Goal: Book appointment/travel/reservation

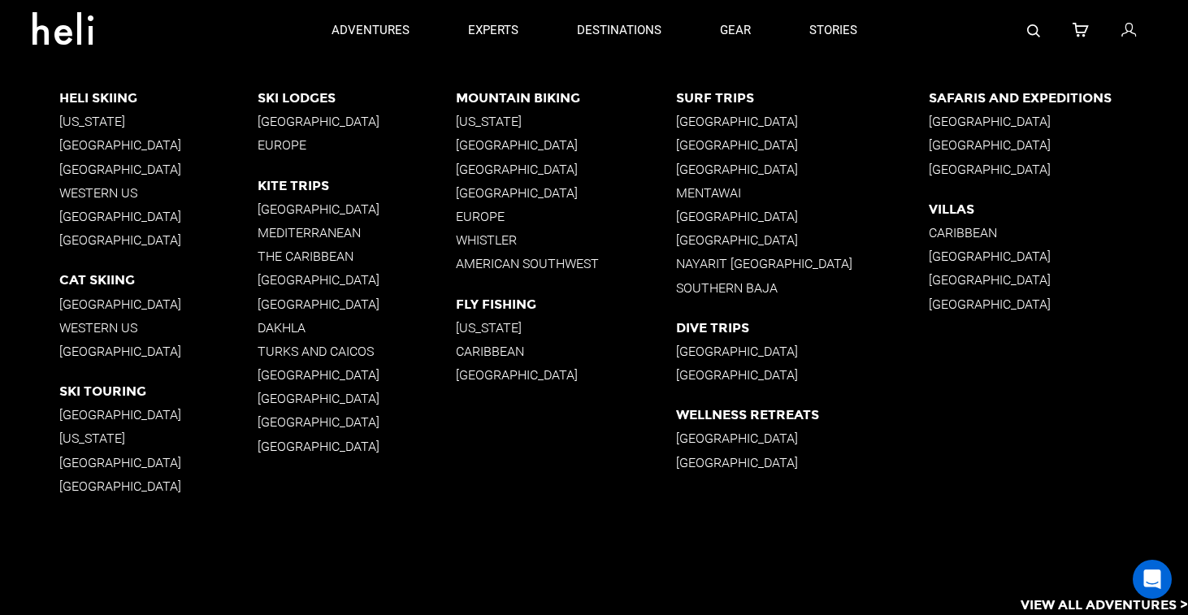
click at [104, 194] on p "Western US" at bounding box center [158, 192] width 198 height 15
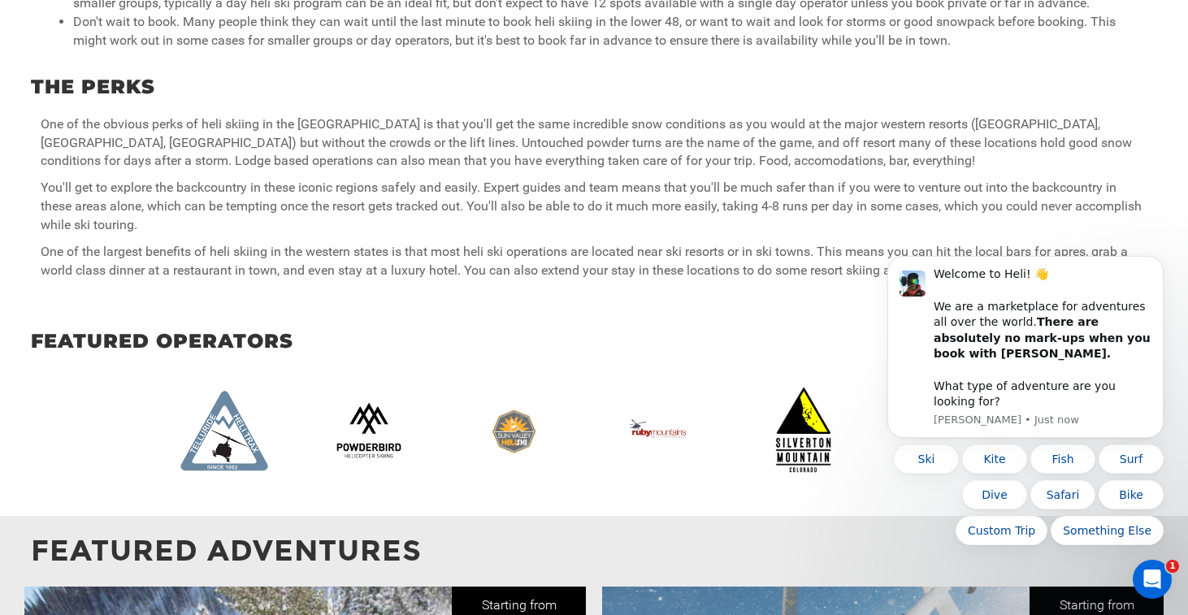
scroll to position [1095, 0]
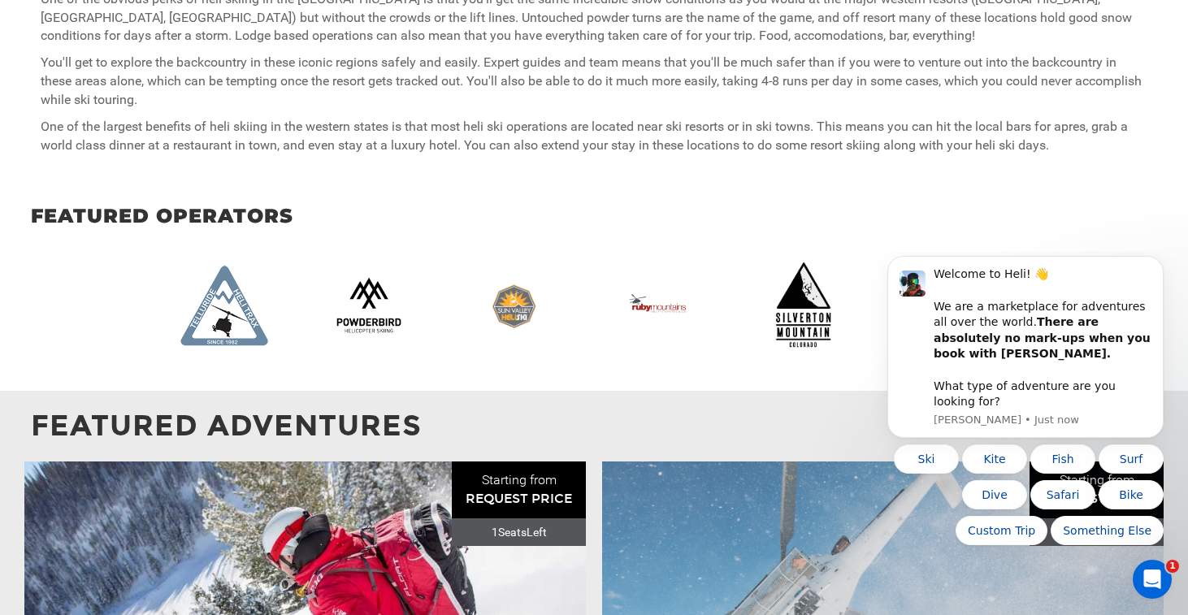
click at [805, 292] on img at bounding box center [811, 305] width 106 height 89
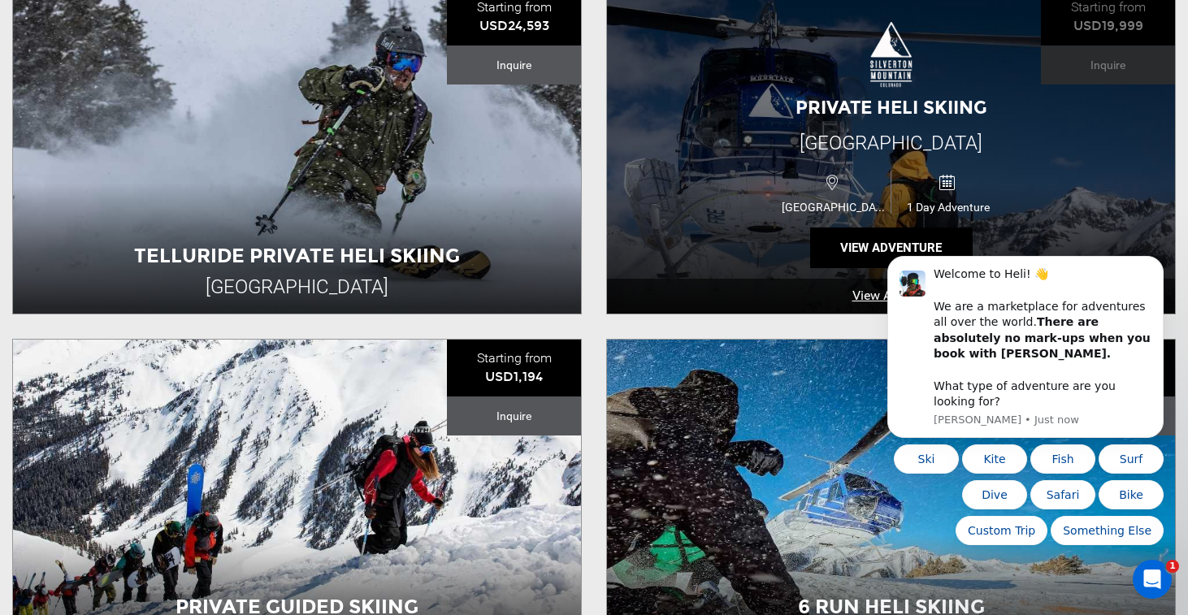
scroll to position [552, 0]
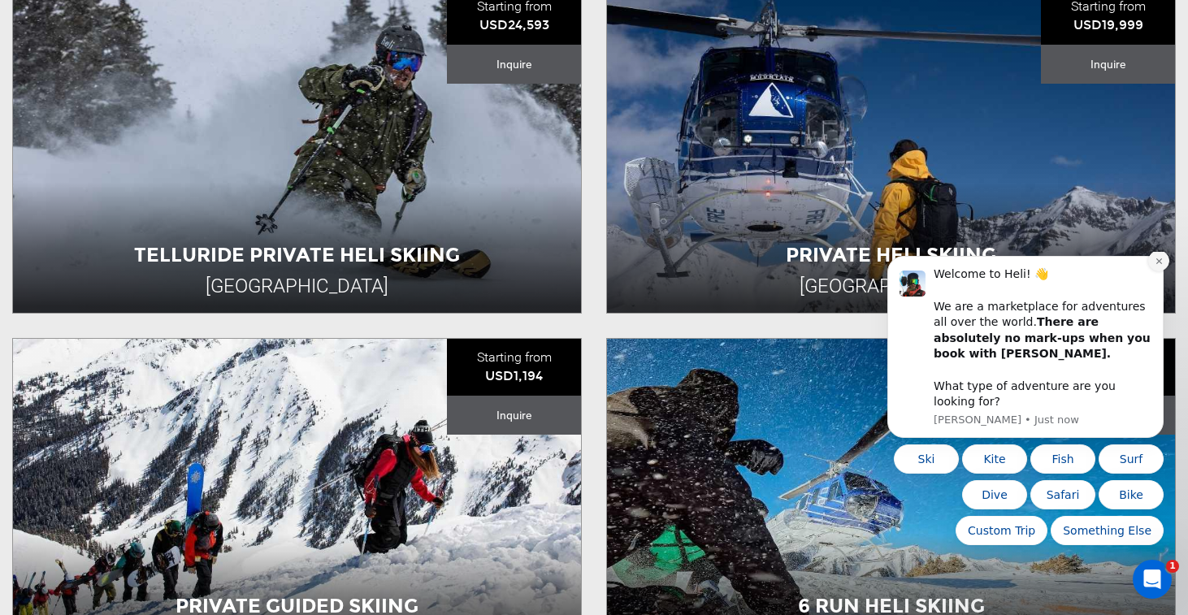
click at [1162, 266] on icon "Dismiss notification" at bounding box center [1159, 261] width 9 height 9
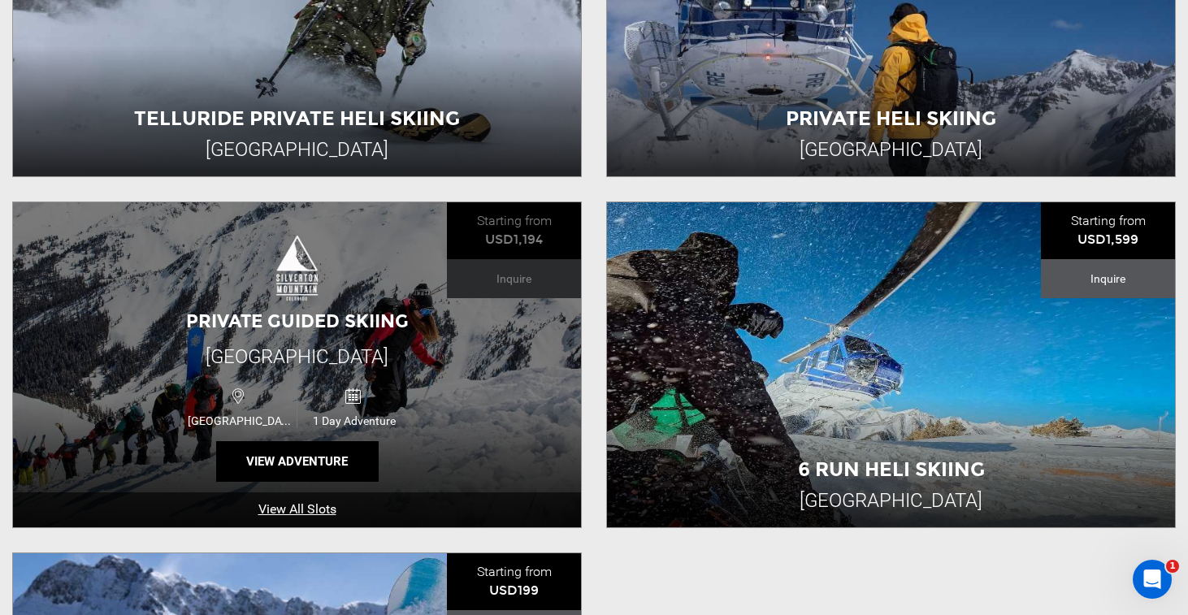
scroll to position [709, 0]
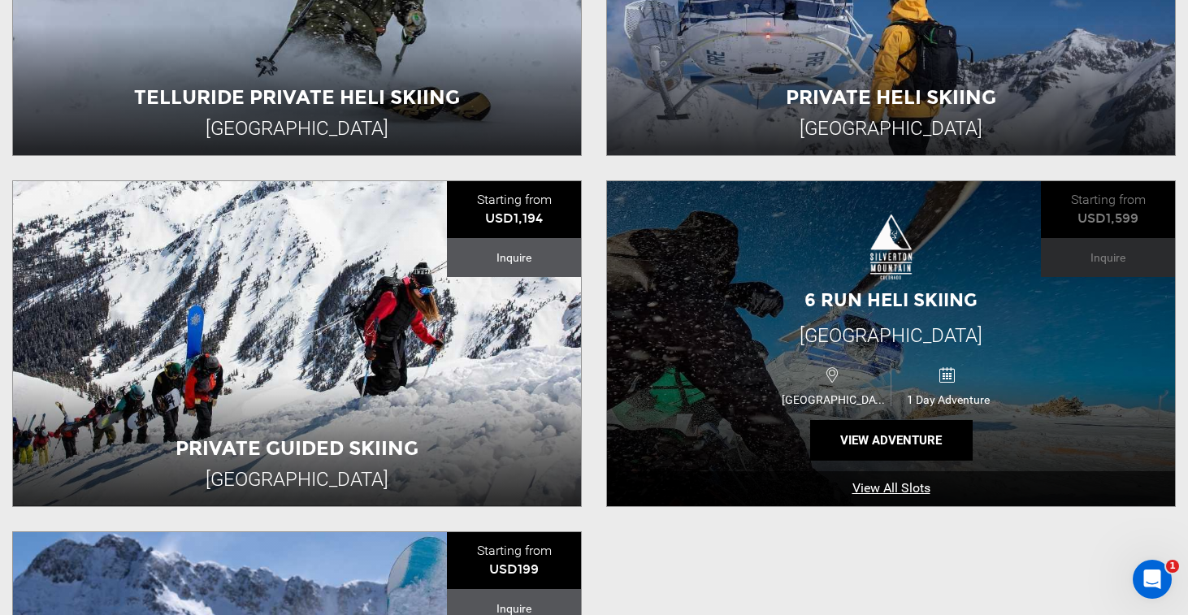
click at [923, 489] on link "View All Slots" at bounding box center [891, 488] width 568 height 35
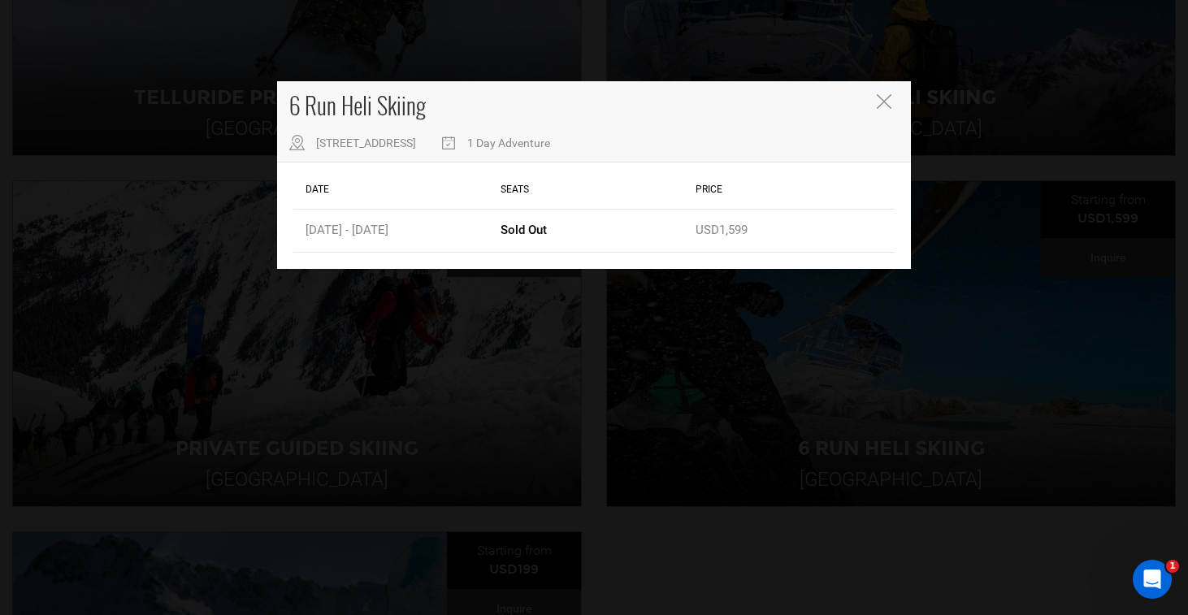
click at [884, 99] on icon "Close" at bounding box center [884, 101] width 15 height 15
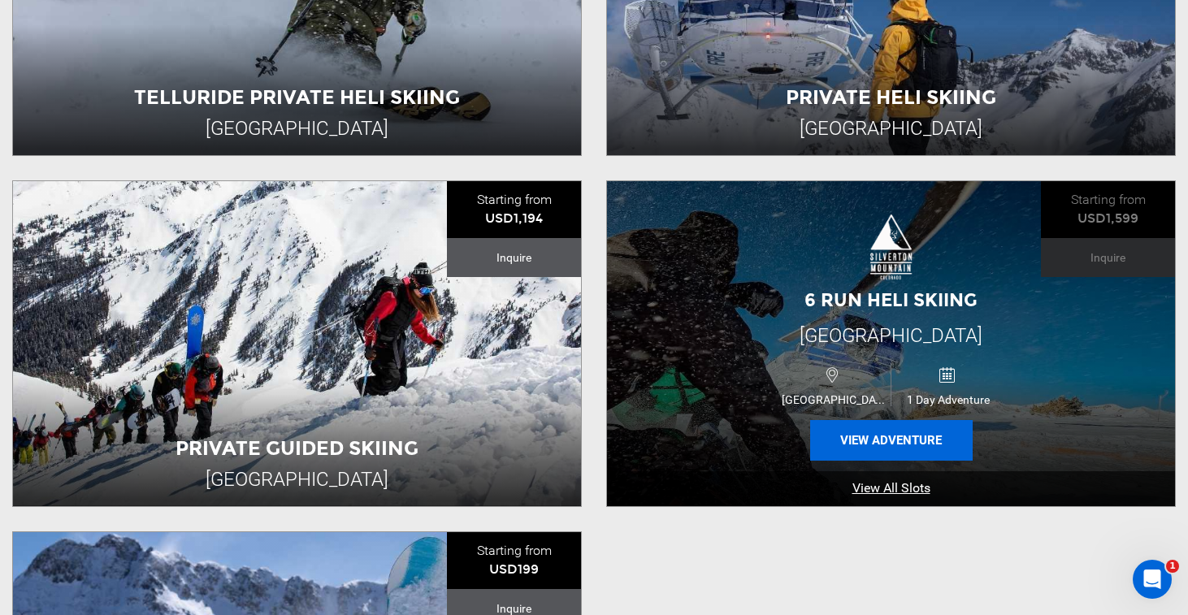
click at [900, 441] on button "View Adventure" at bounding box center [891, 440] width 163 height 41
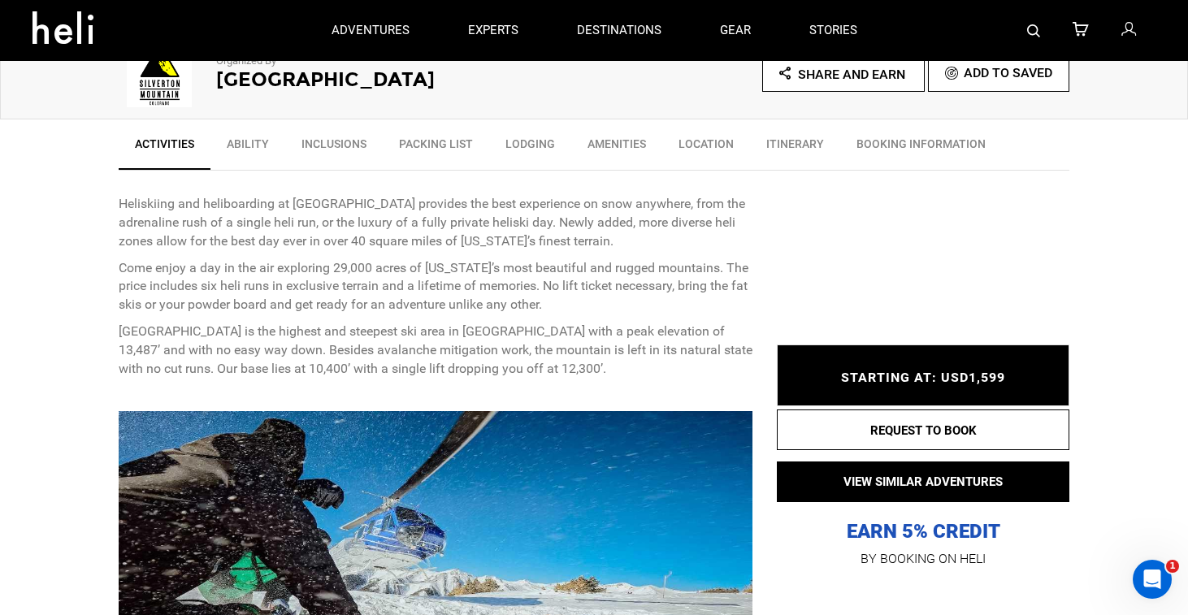
scroll to position [514, 0]
